Goal: Entertainment & Leisure: Browse casually

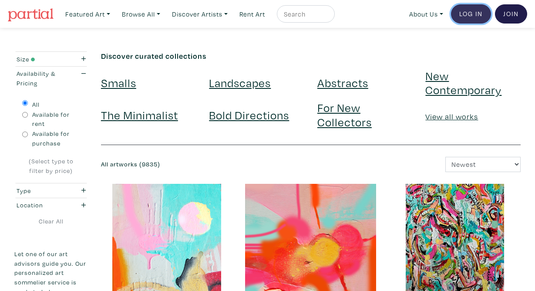
click at [480, 21] on link "Log In" at bounding box center [471, 13] width 40 height 19
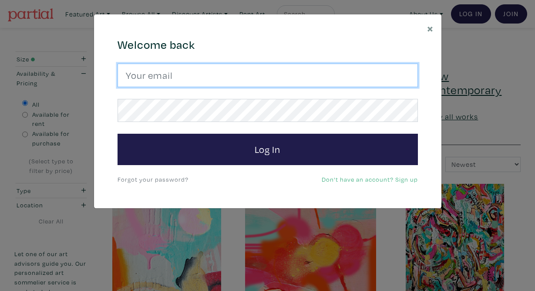
click at [257, 84] on input "email" at bounding box center [267, 75] width 300 height 23
type input "elizabethmilosevic@gmail.com"
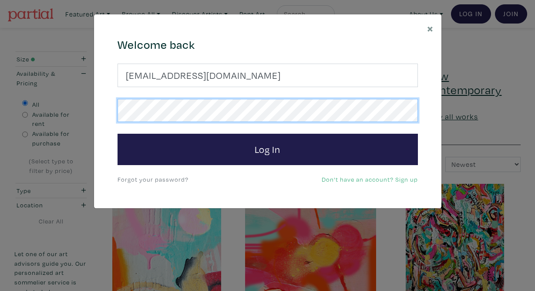
click at [117, 134] on button "Log In" at bounding box center [267, 149] width 300 height 31
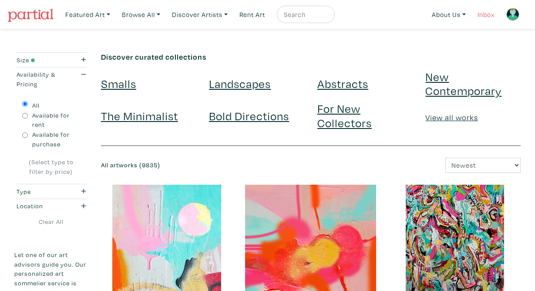
click at [484, 14] on link "Inbox" at bounding box center [485, 15] width 25 height 18
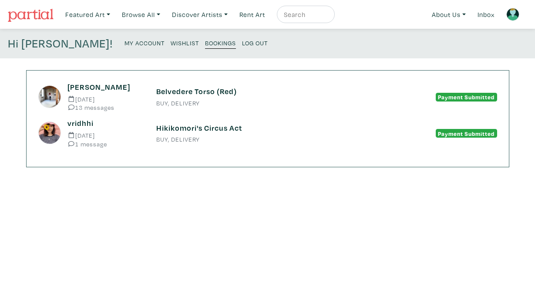
click at [514, 12] on img at bounding box center [512, 14] width 13 height 13
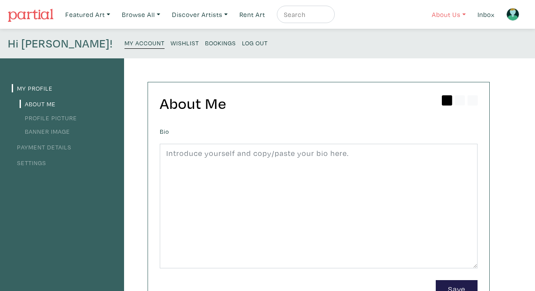
click at [436, 13] on link "About Us" at bounding box center [449, 15] width 42 height 18
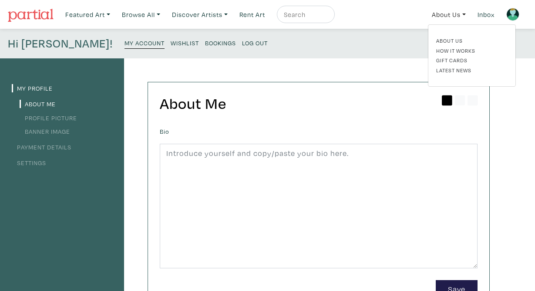
click at [171, 42] on small "Wishlist" at bounding box center [185, 43] width 28 height 8
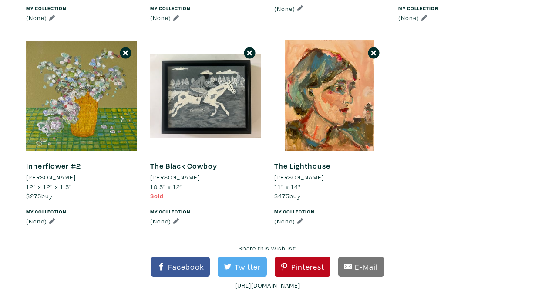
scroll to position [915, 0]
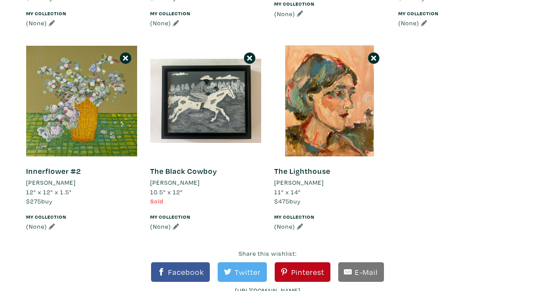
click at [162, 178] on li "[PERSON_NAME]" at bounding box center [175, 183] width 50 height 10
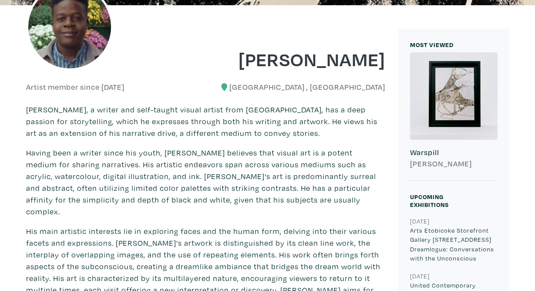
scroll to position [339, 0]
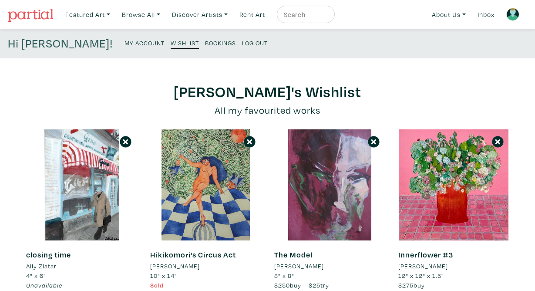
scroll to position [69, 0]
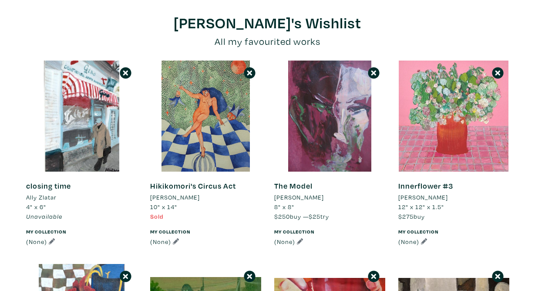
click at [460, 145] on div at bounding box center [453, 115] width 111 height 111
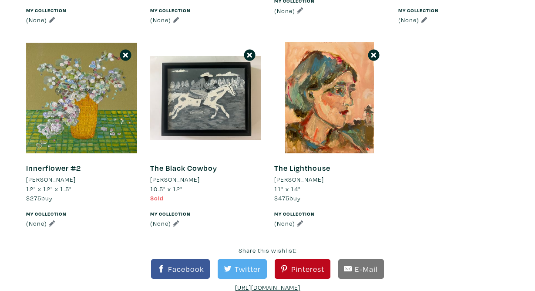
scroll to position [917, 0]
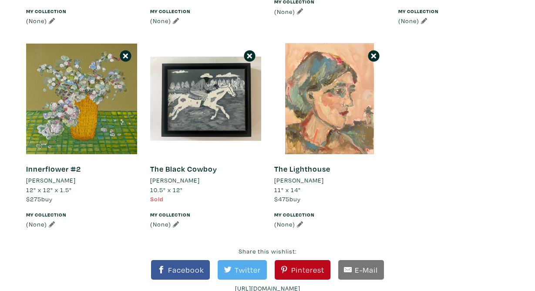
click at [347, 124] on div at bounding box center [329, 98] width 111 height 111
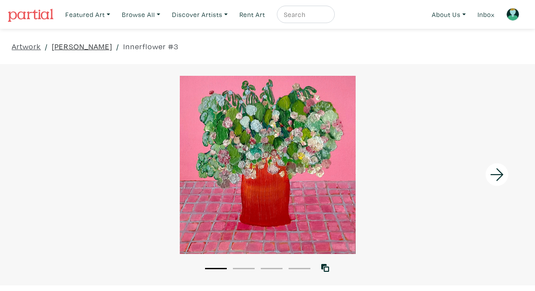
click at [77, 46] on link "[PERSON_NAME]" at bounding box center [82, 46] width 60 height 12
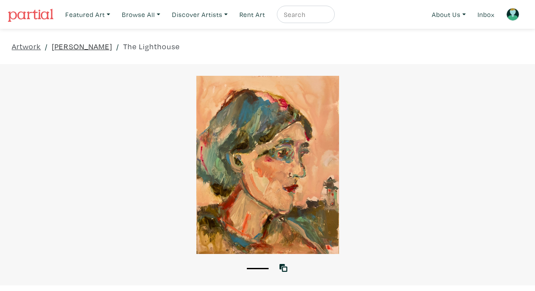
click at [66, 44] on link "[PERSON_NAME]" at bounding box center [82, 46] width 60 height 12
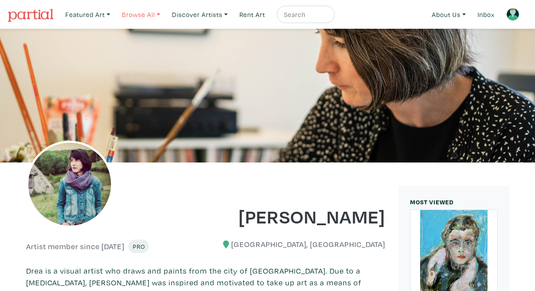
click at [114, 13] on link "Browse All" at bounding box center [87, 15] width 53 height 18
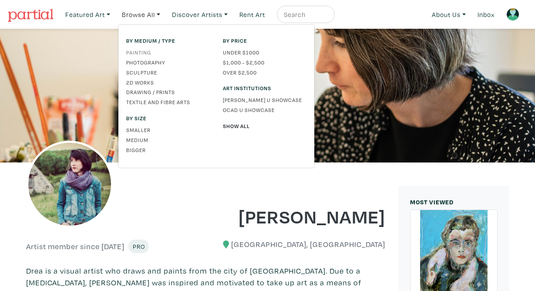
click at [138, 48] on link "Painting" at bounding box center [168, 52] width 84 height 8
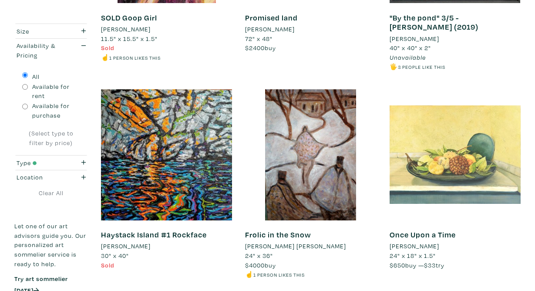
scroll to position [1544, 0]
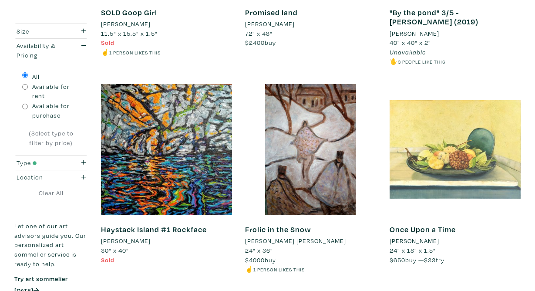
click at [483, 148] on div at bounding box center [454, 149] width 131 height 131
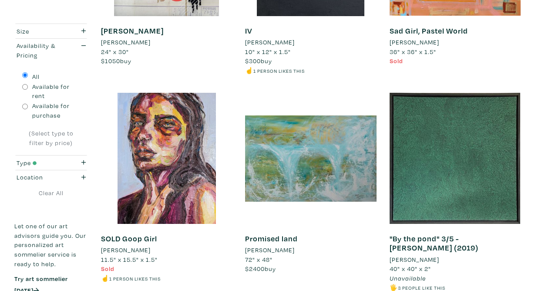
scroll to position [1136, 0]
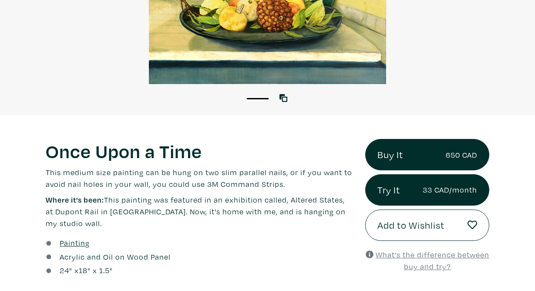
scroll to position [168, 0]
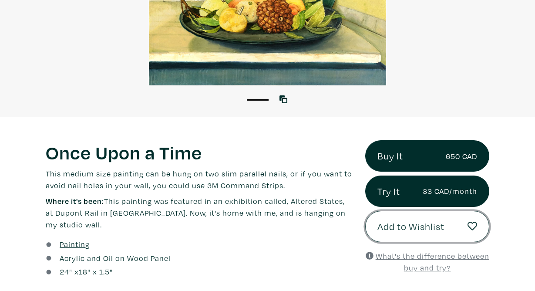
click at [424, 235] on button "Add to Wishlist" at bounding box center [427, 226] width 124 height 31
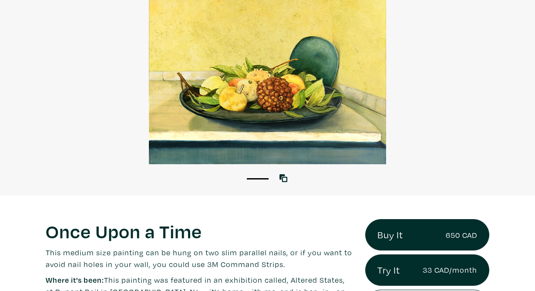
scroll to position [91, 0]
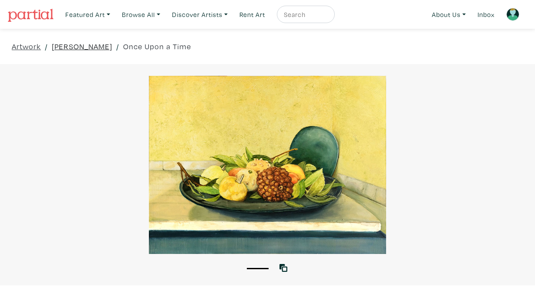
click at [84, 45] on link "[PERSON_NAME]" at bounding box center [82, 46] width 60 height 12
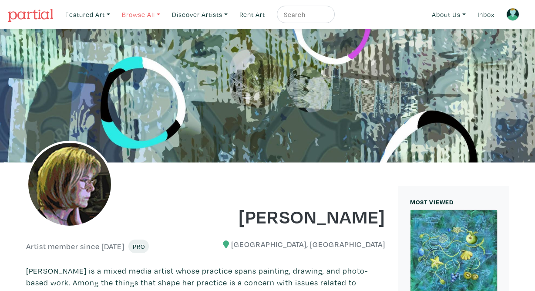
click at [114, 11] on link "Browse All" at bounding box center [87, 15] width 53 height 18
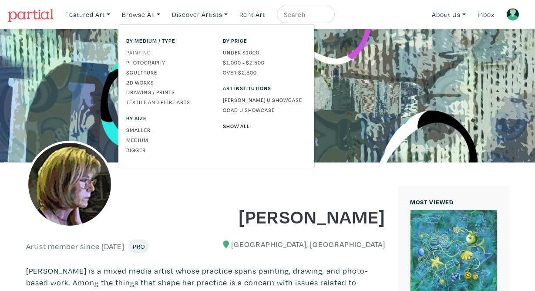
click at [144, 52] on link "Painting" at bounding box center [168, 52] width 84 height 8
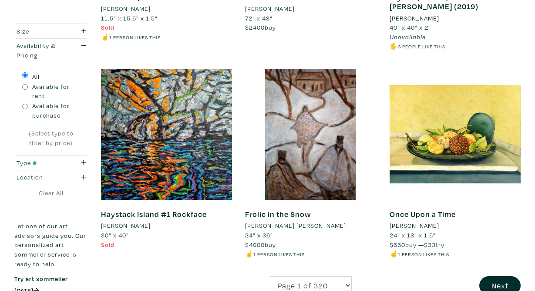
scroll to position [1665, 0]
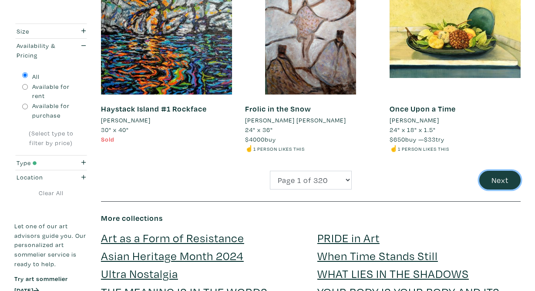
click at [499, 171] on button "Next" at bounding box center [499, 180] width 41 height 19
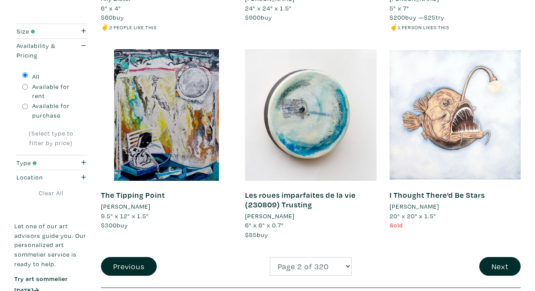
scroll to position [1686, 0]
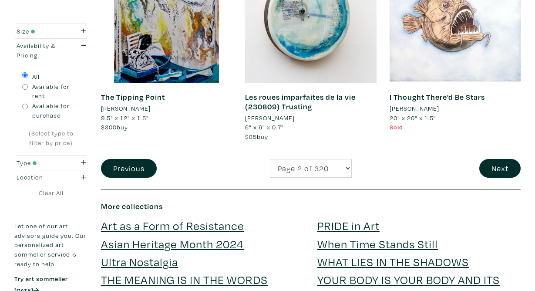
click at [494, 172] on button "Next" at bounding box center [499, 168] width 41 height 19
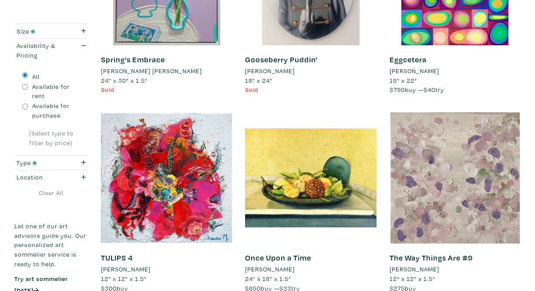
scroll to position [1649, 0]
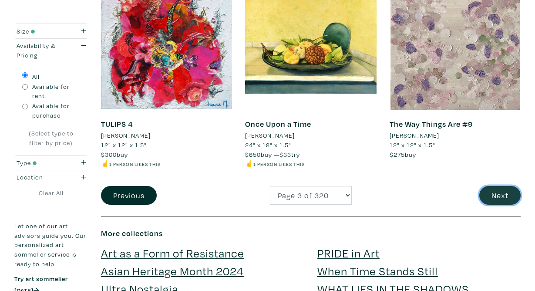
click at [497, 195] on button "Next" at bounding box center [499, 195] width 41 height 19
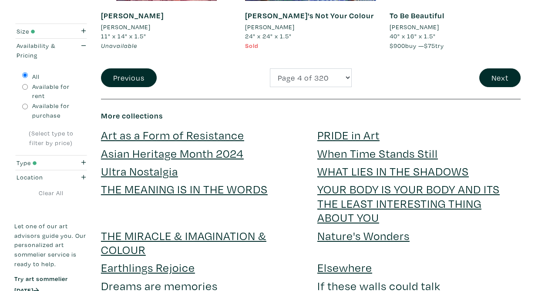
scroll to position [1682, 0]
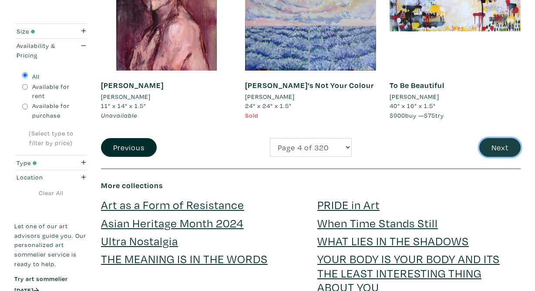
click at [498, 138] on button "Next" at bounding box center [499, 147] width 41 height 19
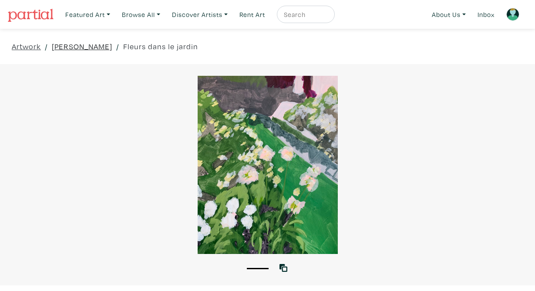
click at [86, 47] on link "Marianne Sung" at bounding box center [82, 46] width 60 height 12
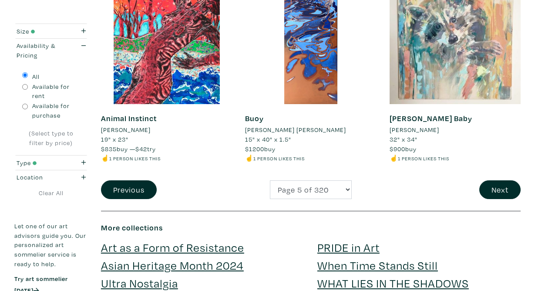
scroll to position [1656, 0]
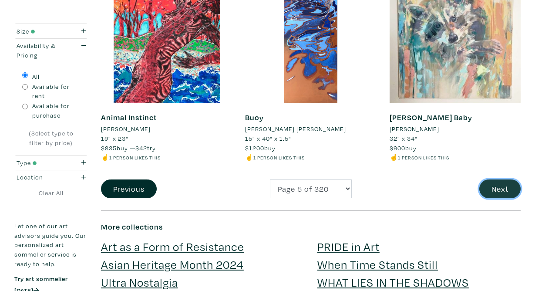
click at [506, 191] on button "Next" at bounding box center [499, 188] width 41 height 19
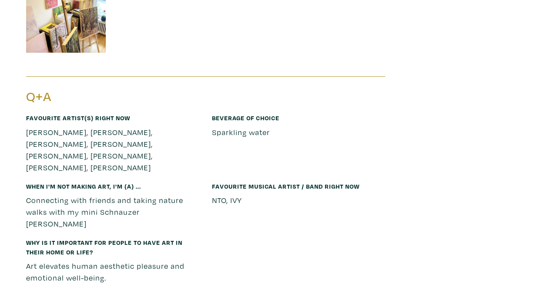
scroll to position [4021, 0]
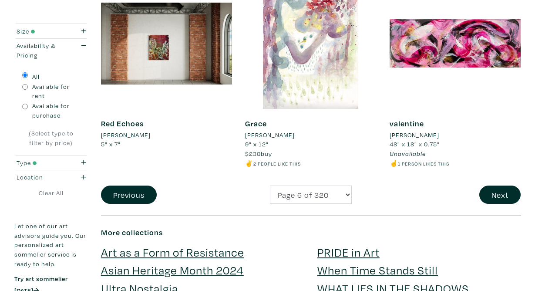
scroll to position [1638, 0]
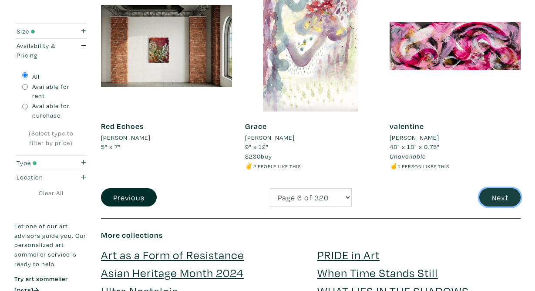
click at [492, 188] on button "Next" at bounding box center [499, 197] width 41 height 19
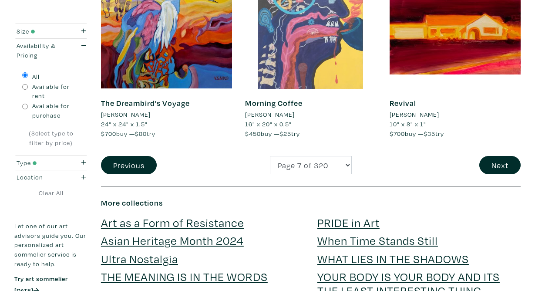
scroll to position [1600, 0]
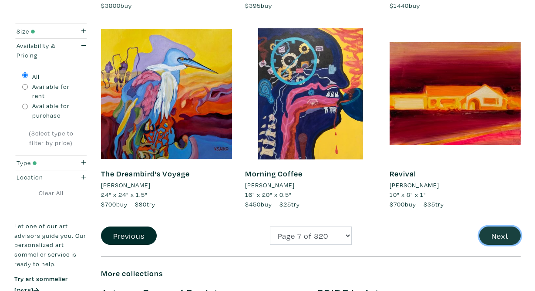
click at [495, 226] on button "Next" at bounding box center [499, 235] width 41 height 19
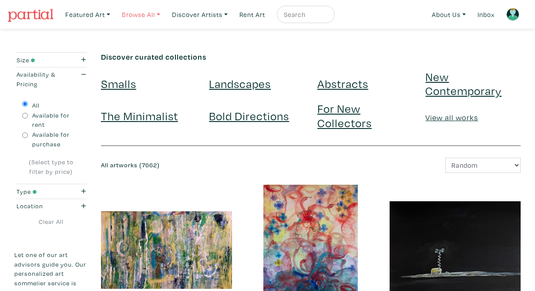
click at [114, 15] on link "Browse All" at bounding box center [87, 15] width 53 height 18
